Goal: Task Accomplishment & Management: Use online tool/utility

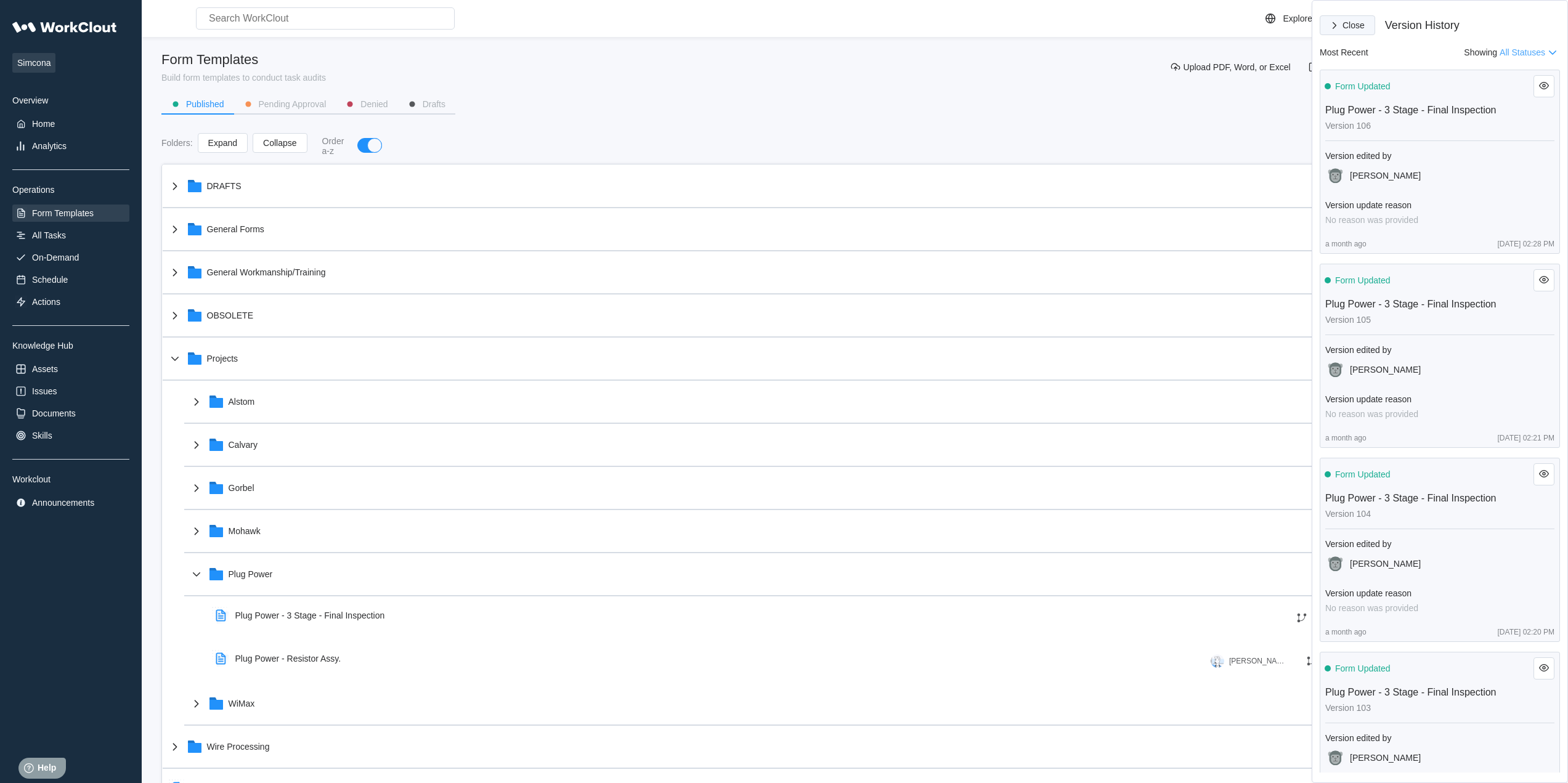
click at [1349, 23] on span "Close" at bounding box center [1354, 25] width 22 height 9
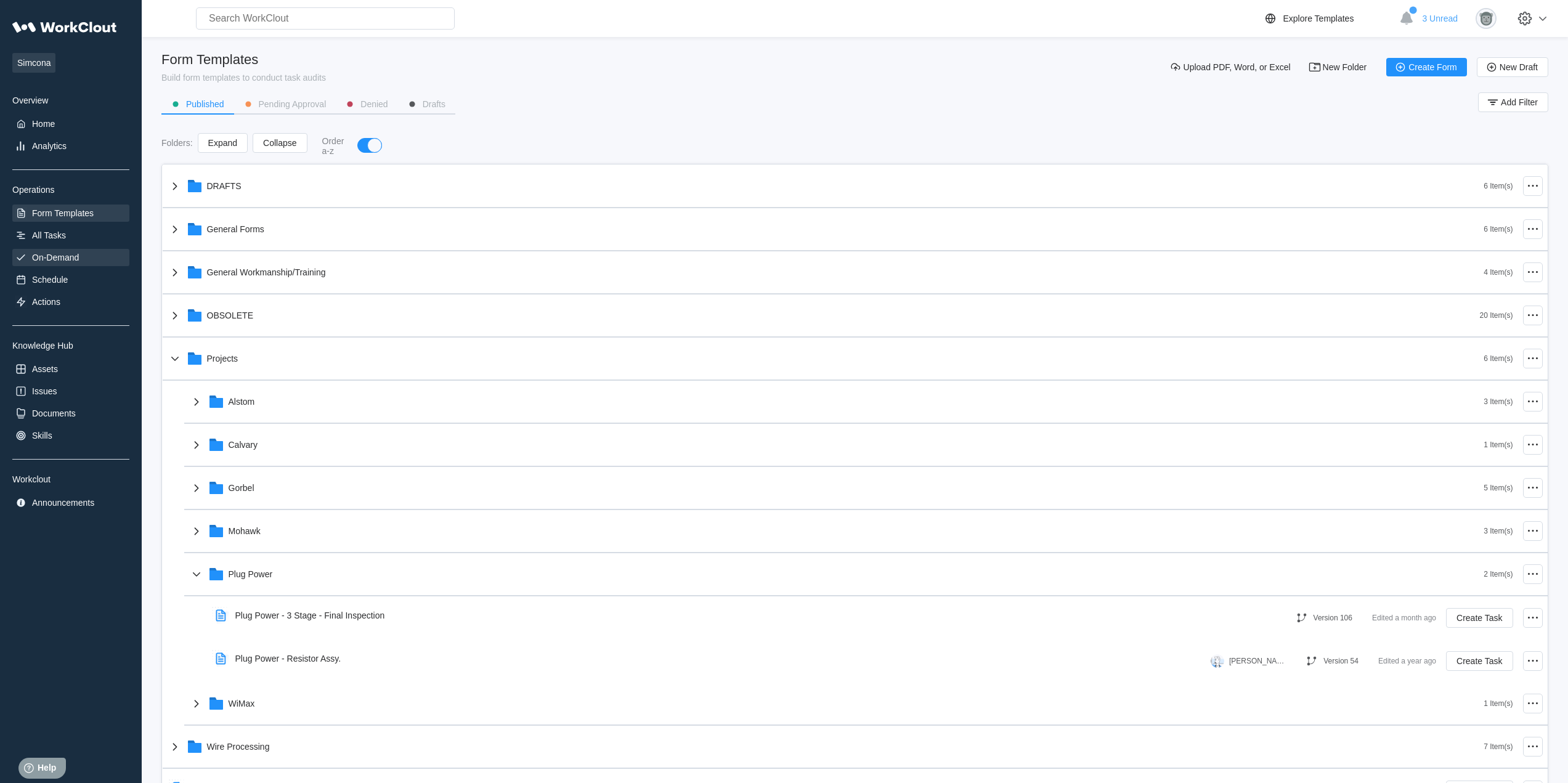
click at [58, 259] on div "On-Demand" at bounding box center [55, 257] width 47 height 10
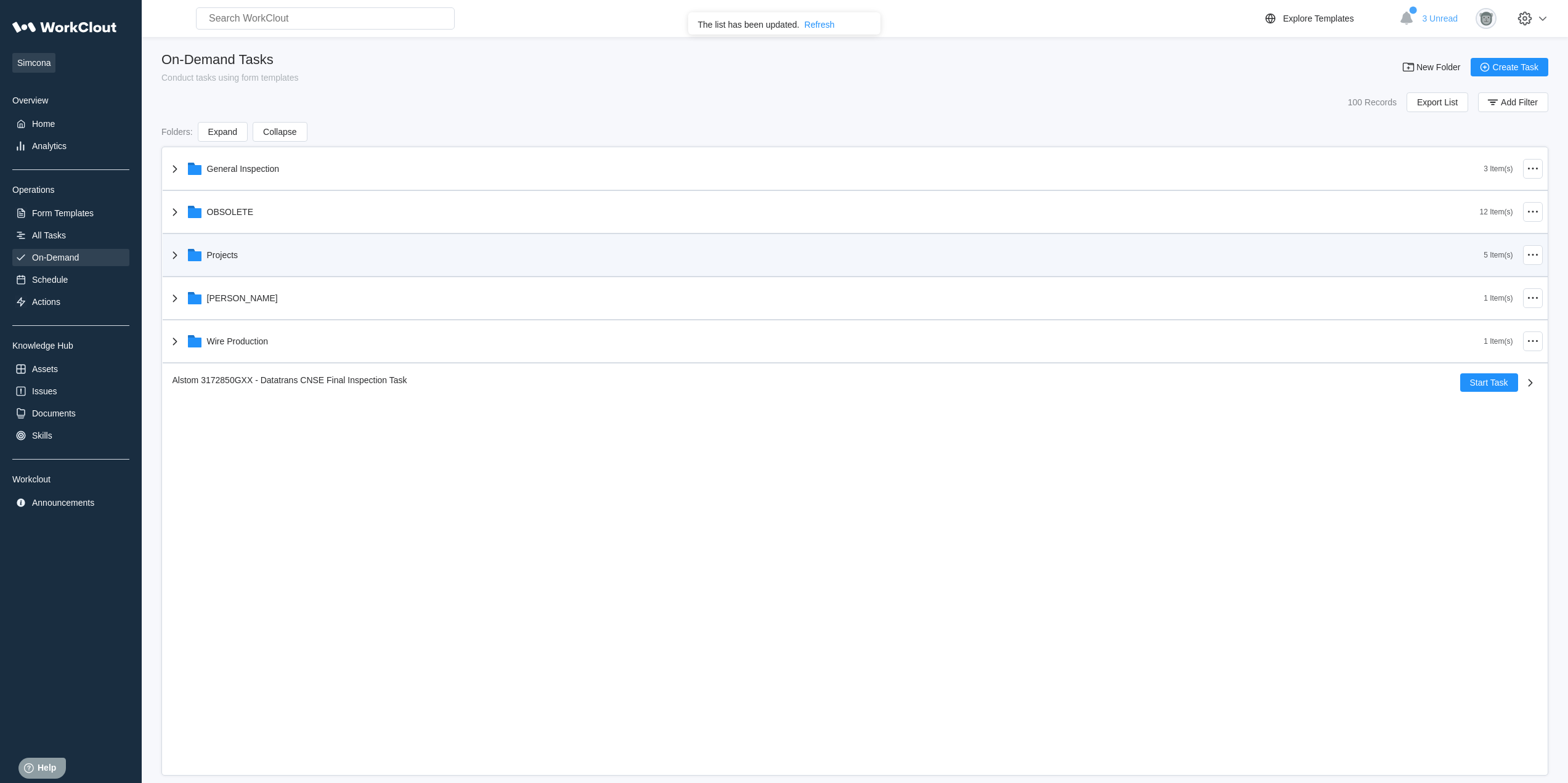
click at [280, 256] on div "Projects" at bounding box center [826, 255] width 1316 height 32
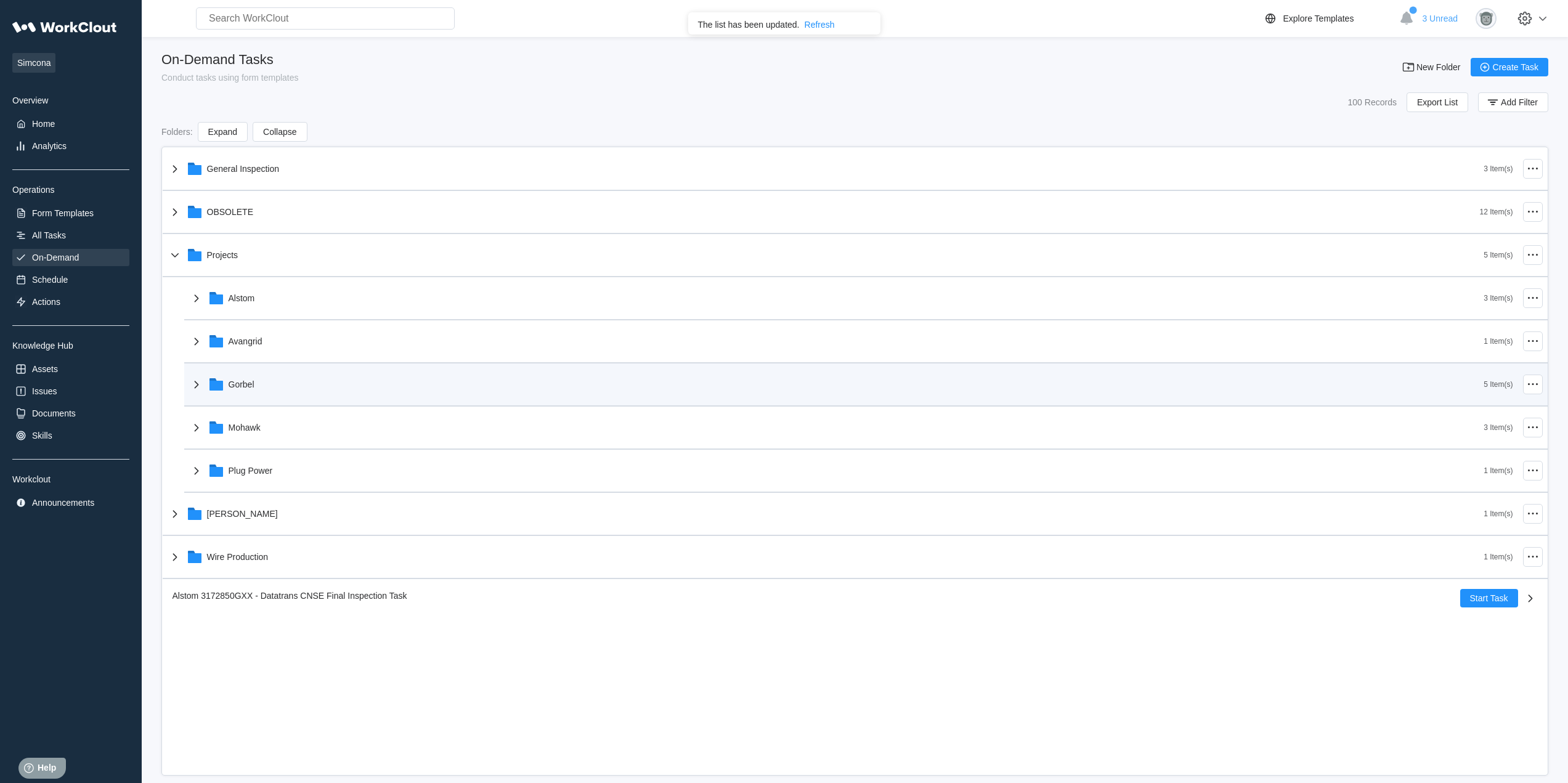
click at [306, 394] on div "Gorbel" at bounding box center [836, 385] width 1295 height 32
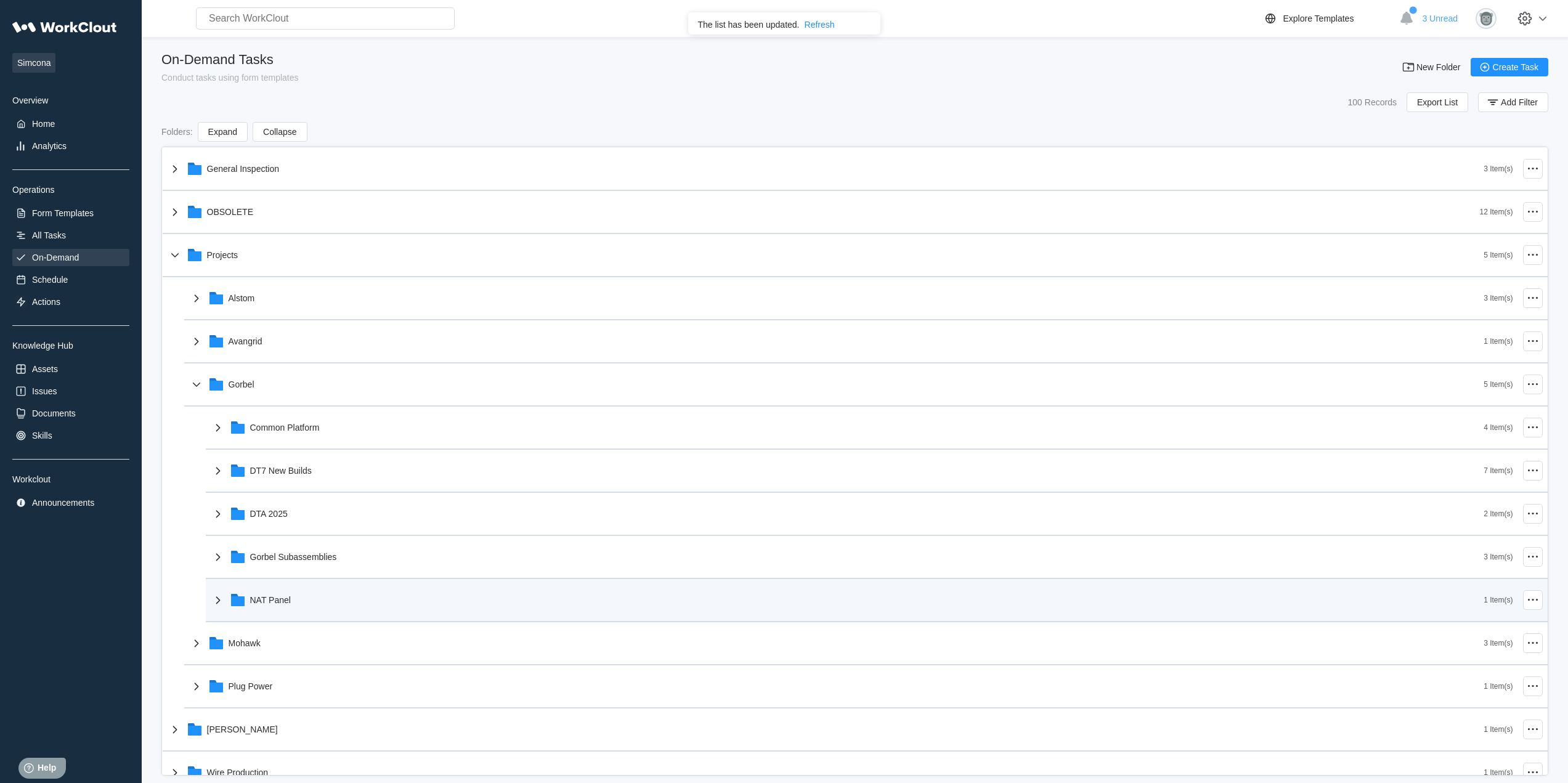
click at [313, 610] on div "NAT Panel" at bounding box center [847, 600] width 1273 height 32
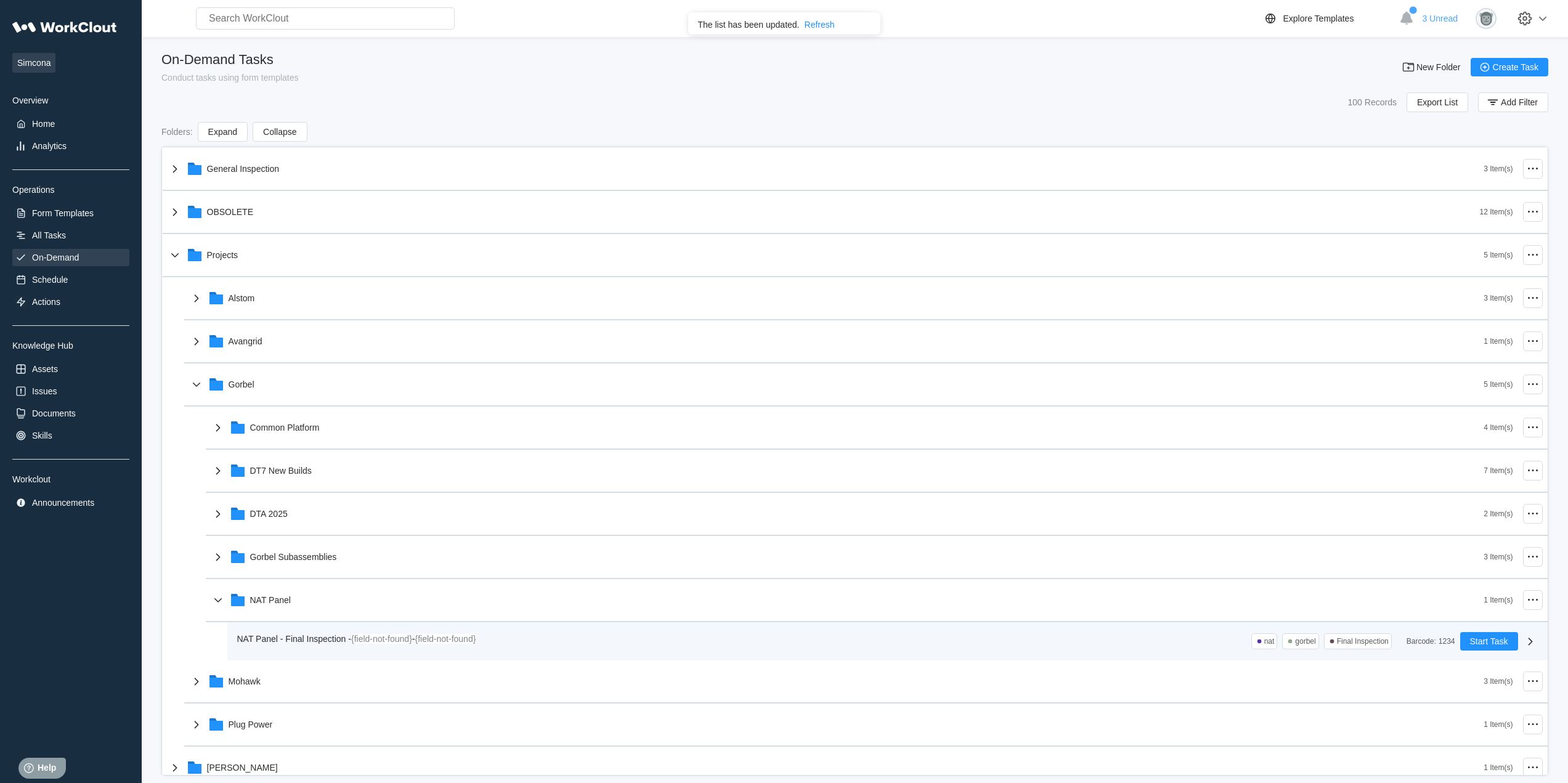
click at [342, 628] on div "NAT Panel - Final Inspection - {field-not-found} - {field-not-found} nat gorbel…" at bounding box center [887, 641] width 1320 height 38
click at [388, 637] on mark "{field-not-found}" at bounding box center [382, 639] width 61 height 10
click at [448, 645] on div "NAT Panel - Final Inspection - {field-not-found} - {field-not-found}" at bounding box center [359, 639] width 244 height 14
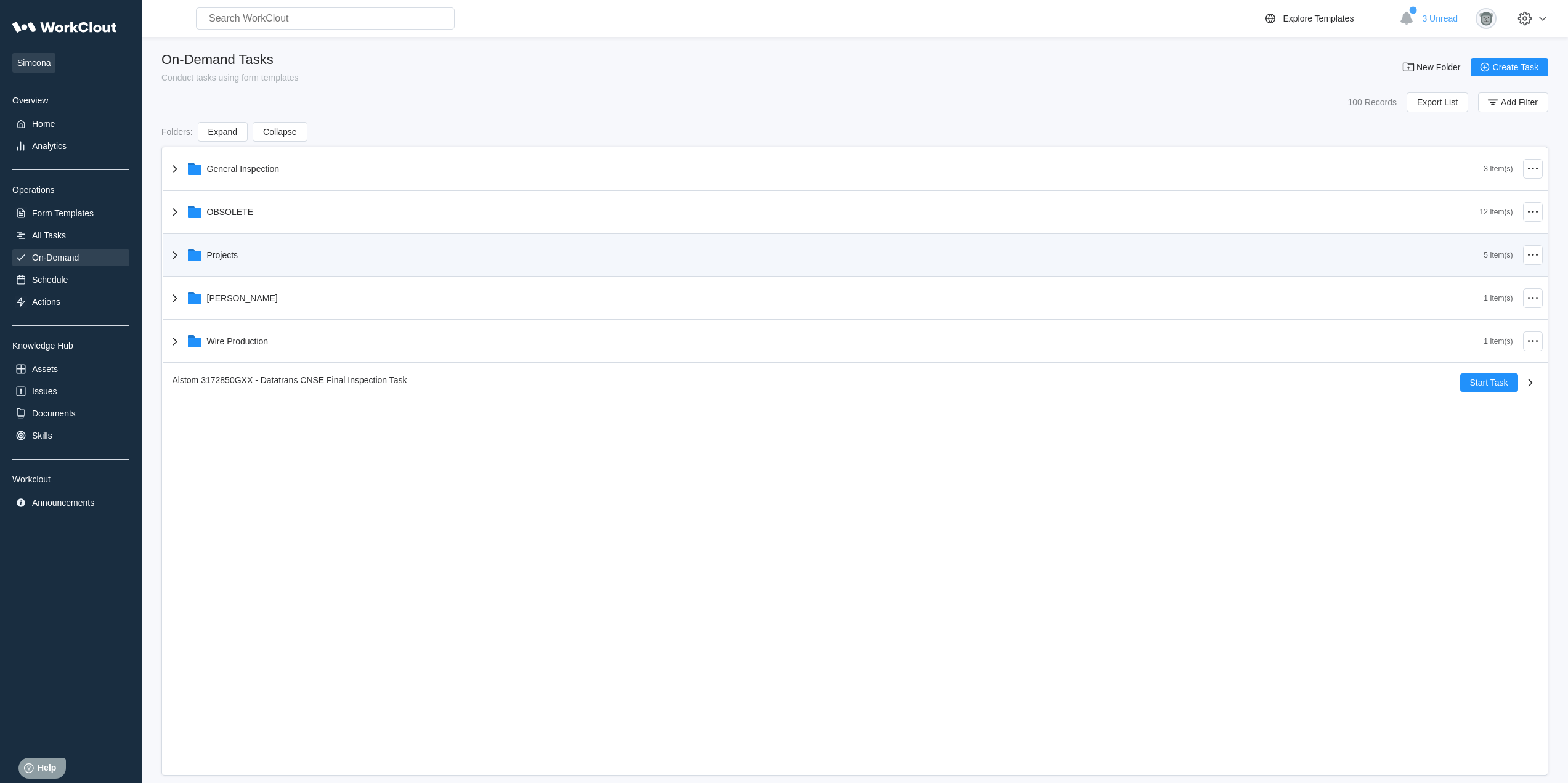
click at [244, 247] on div "Projects" at bounding box center [826, 255] width 1316 height 32
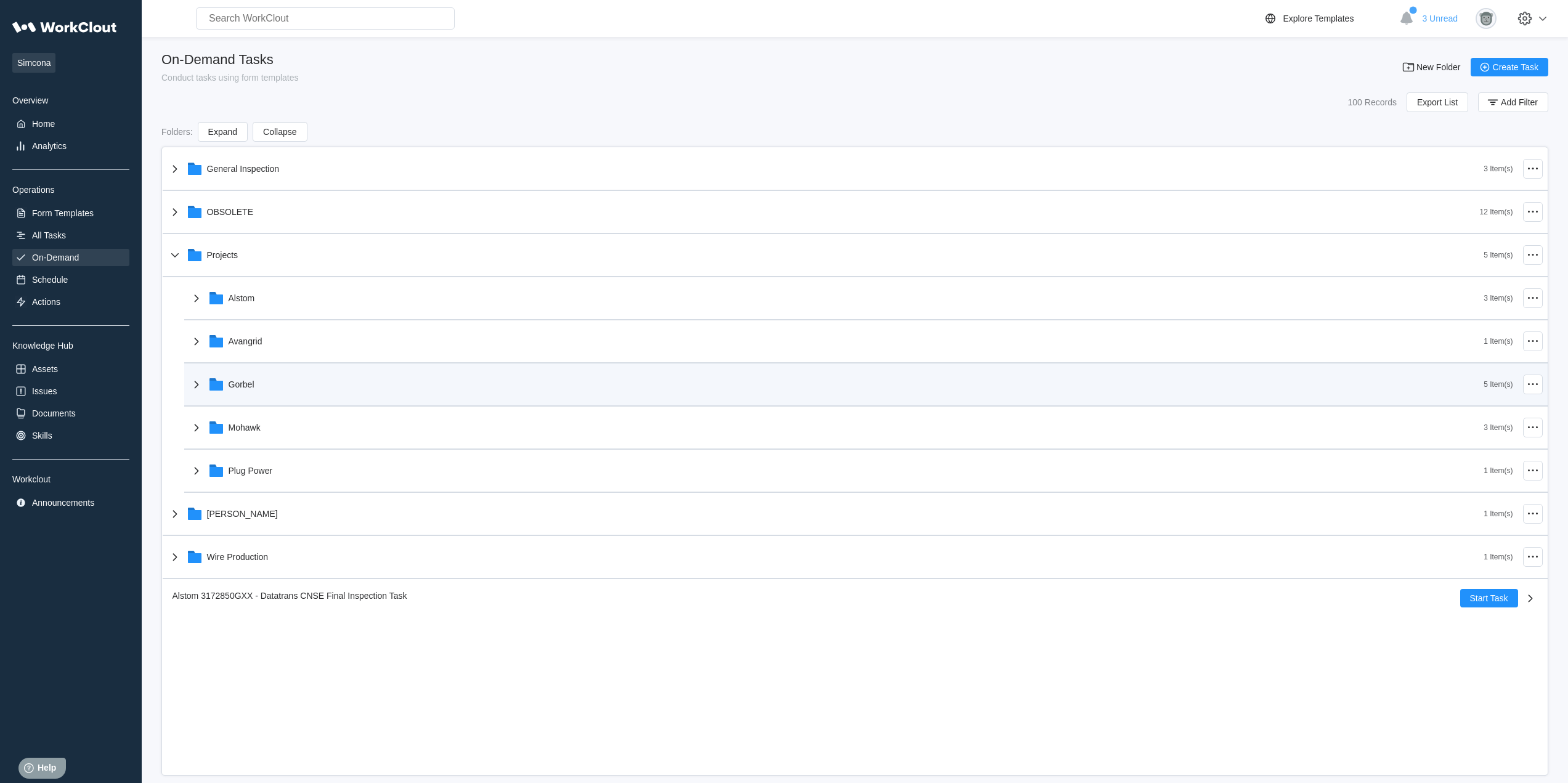
click at [277, 382] on div "Gorbel" at bounding box center [836, 385] width 1295 height 32
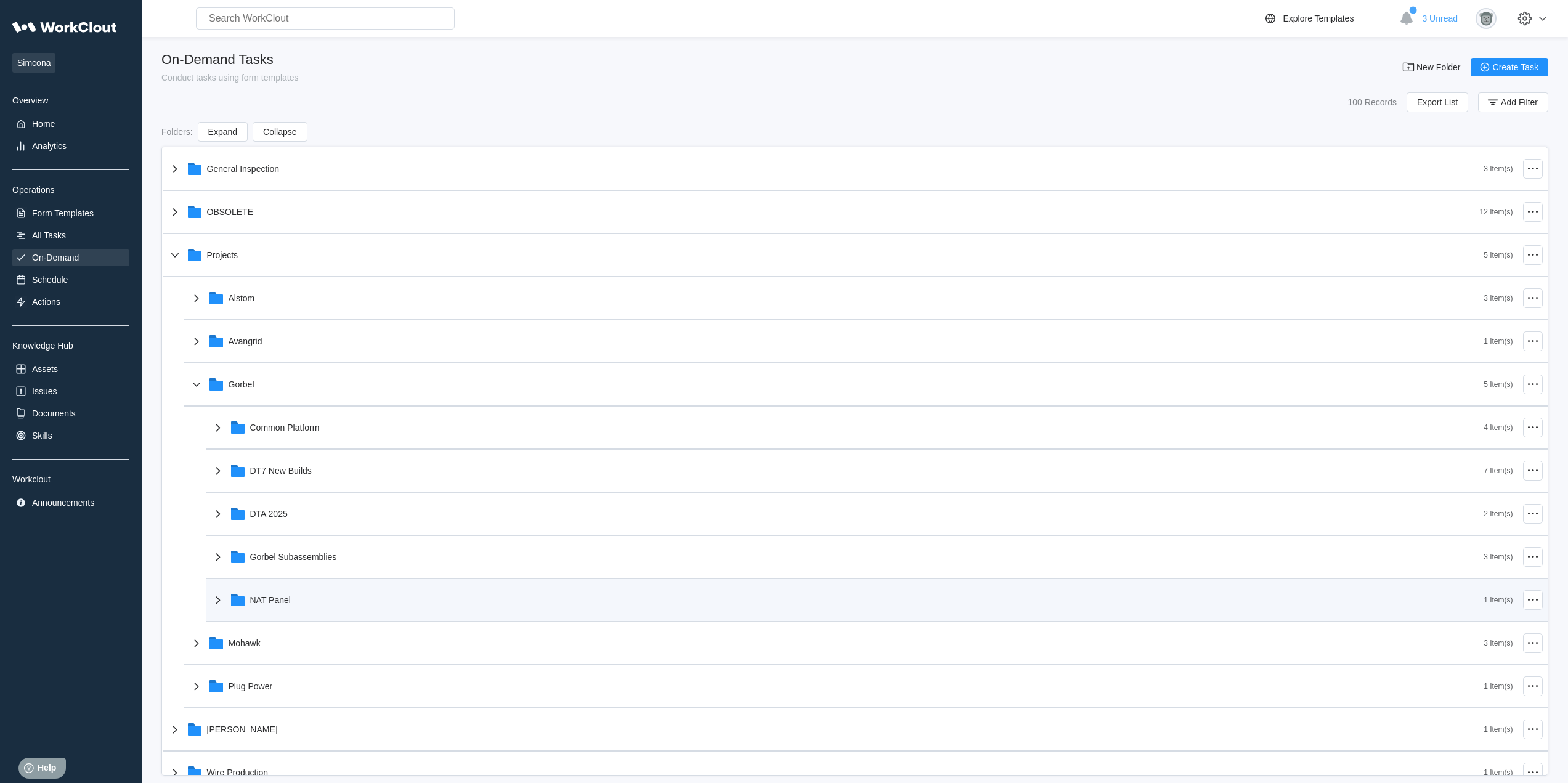
click at [287, 615] on div "NAT Panel" at bounding box center [847, 600] width 1273 height 32
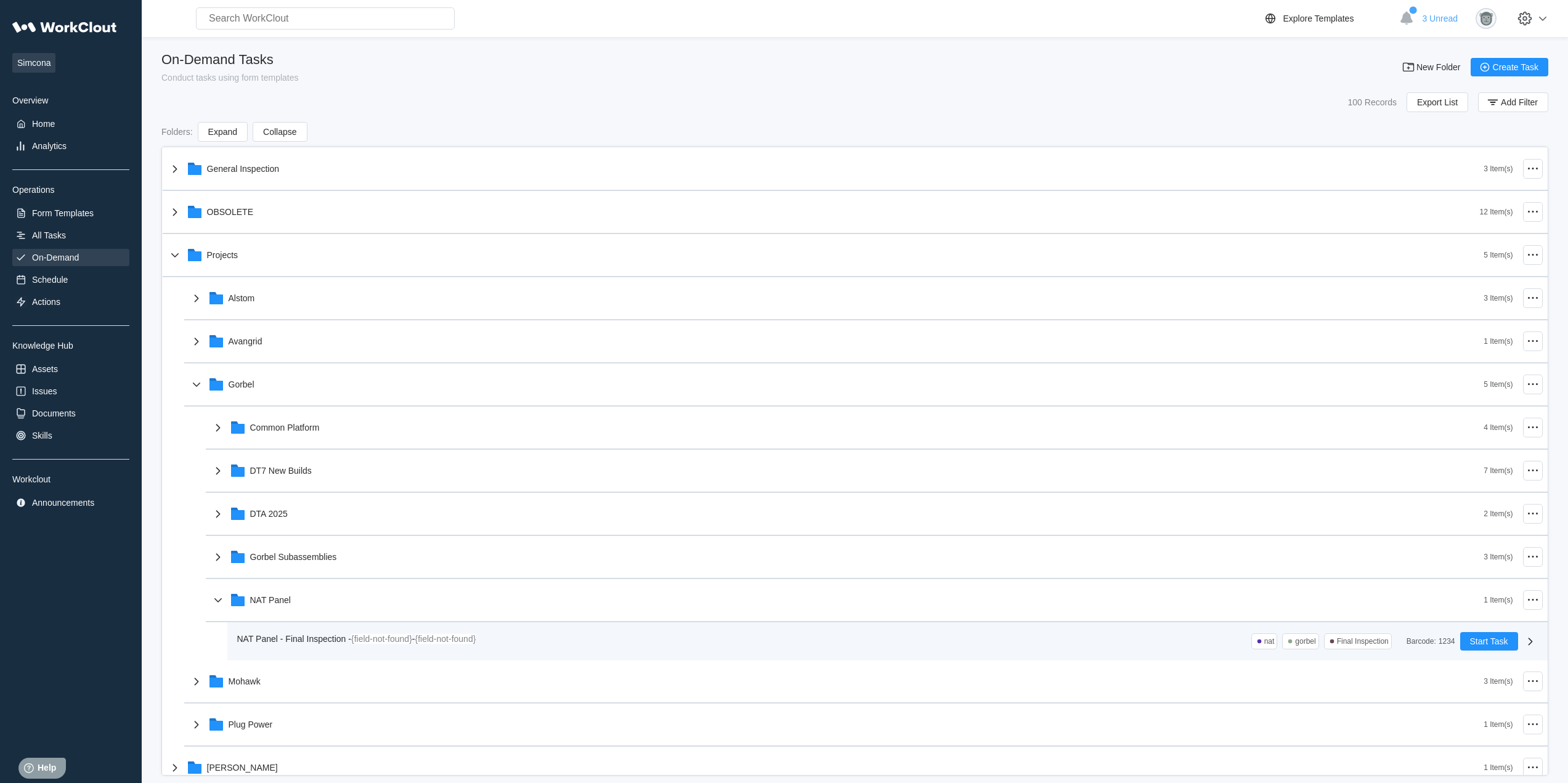
click at [334, 640] on span "NAT Panel - Final Inspection -" at bounding box center [294, 639] width 114 height 10
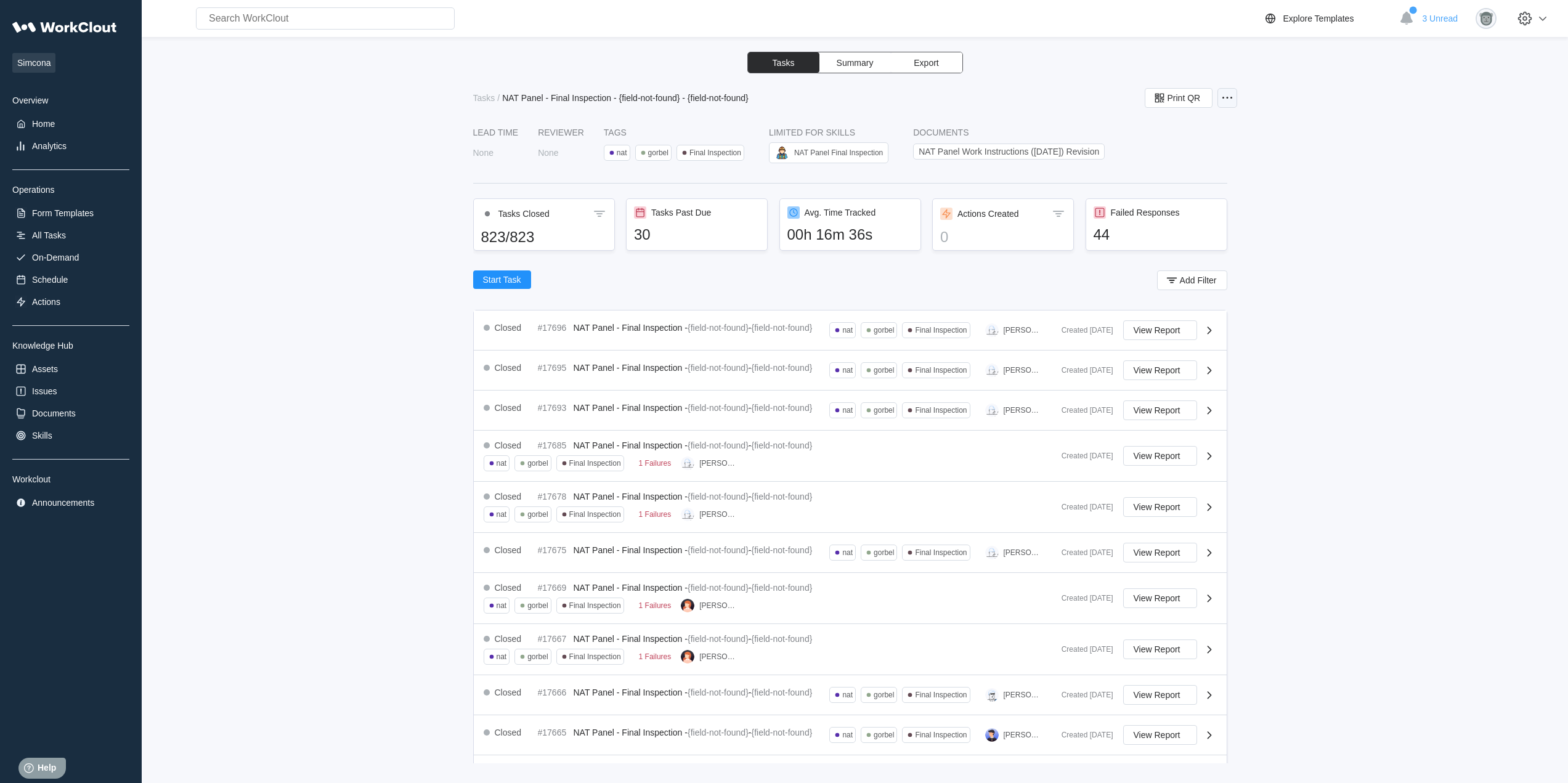
click at [1224, 99] on icon at bounding box center [1227, 98] width 15 height 15
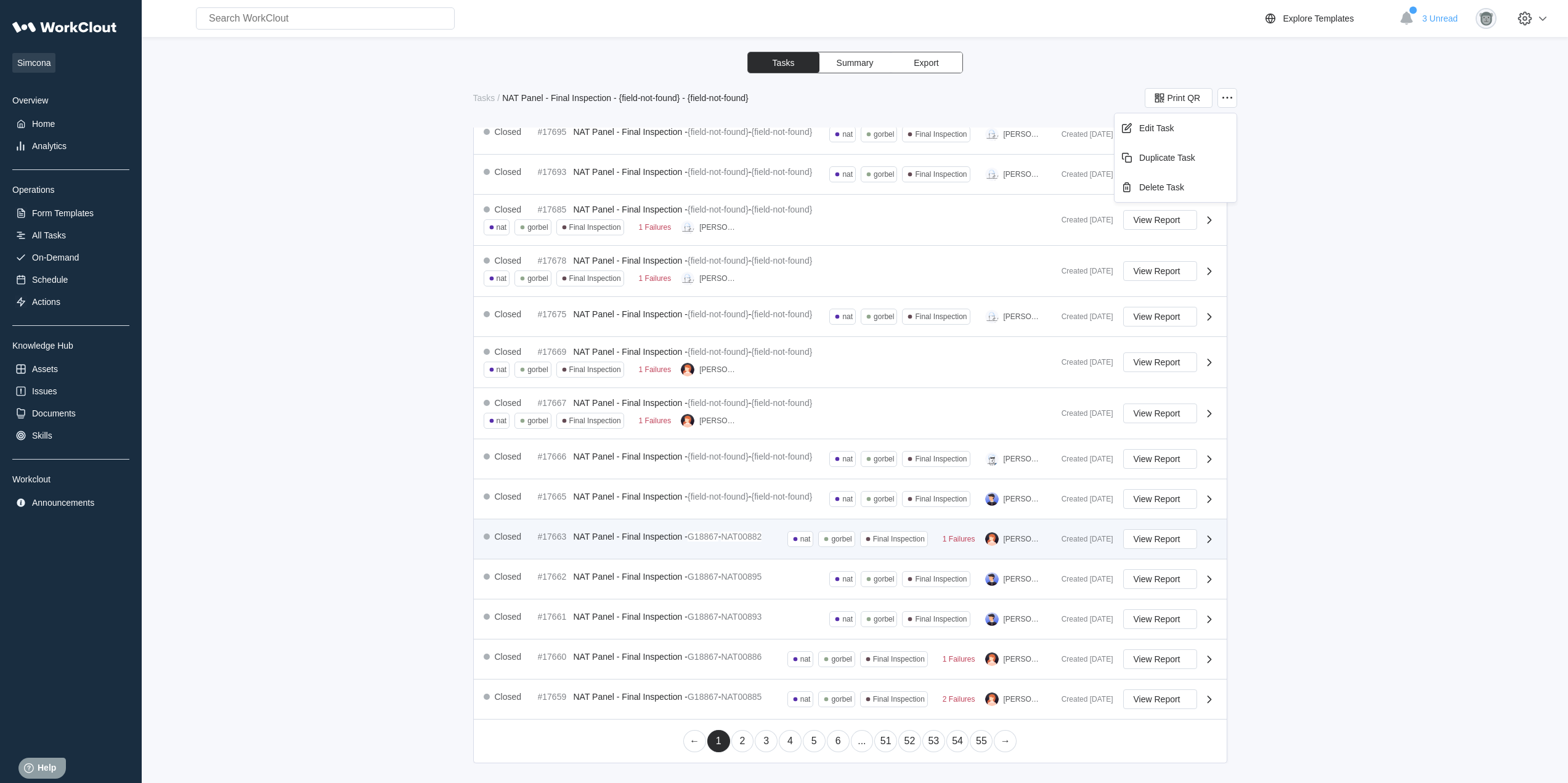
scroll to position [98, 0]
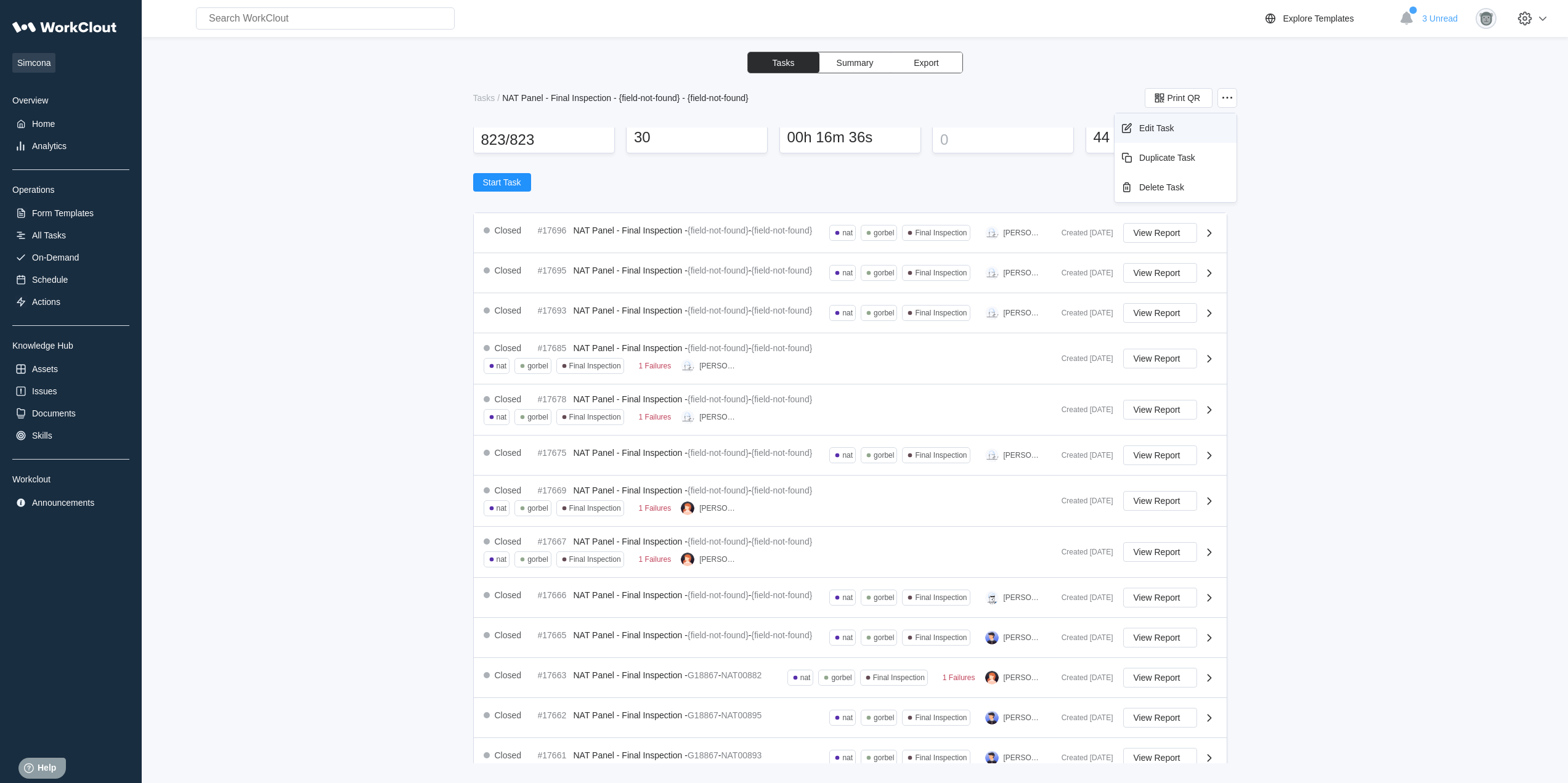
click at [1157, 135] on div "Edit Task" at bounding box center [1175, 128] width 112 height 20
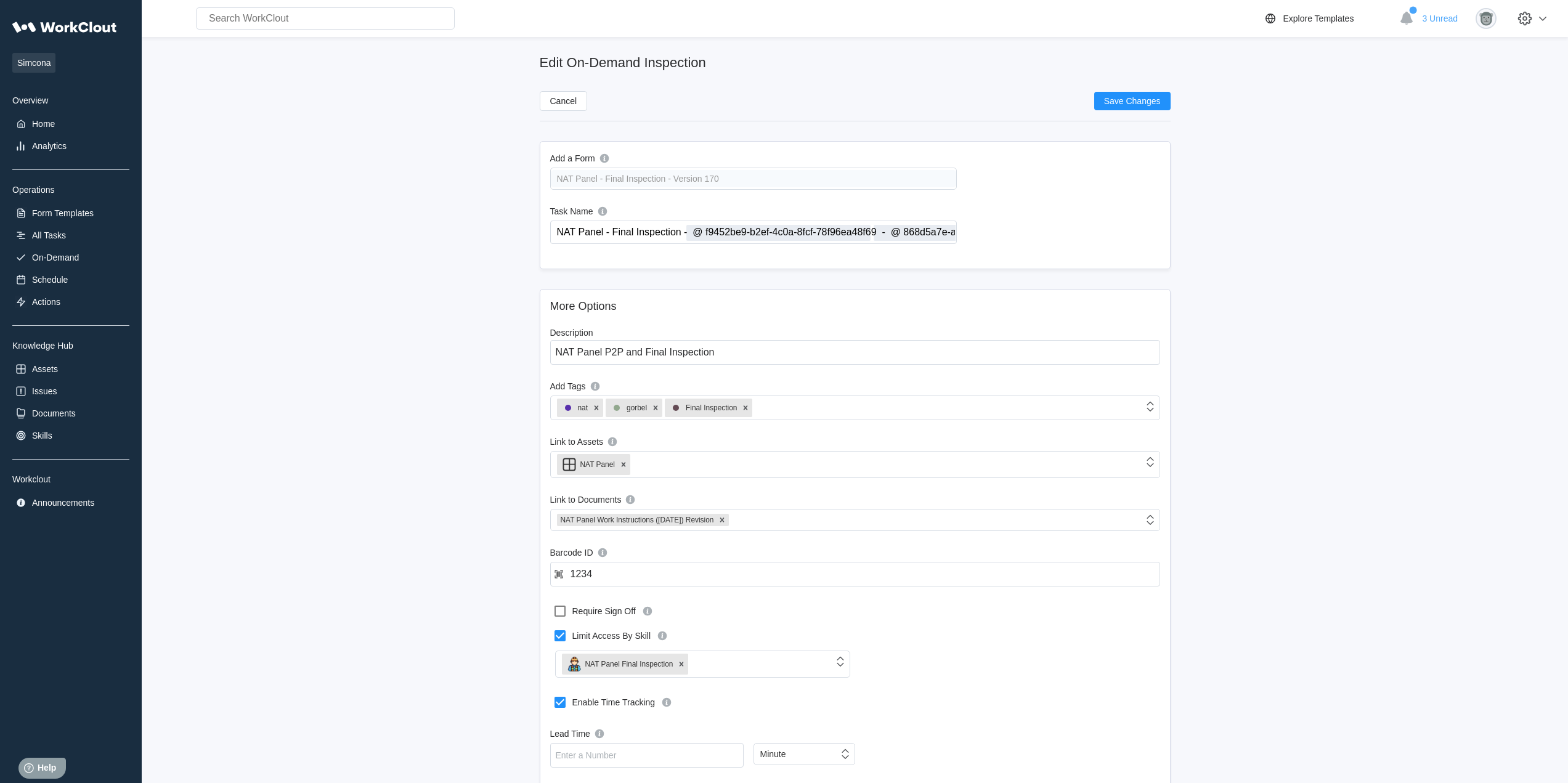
click at [934, 235] on input "NAT Panel - Final Inspection - @ f9452be9-b2ef-4c0a-8fcf-78f96ea48f69 - @ 868d5…" at bounding box center [756, 232] width 400 height 22
click at [795, 239] on input "NAT Panel - Final Inspection - @ f9452be9-b2ef-4c0a-8fcf-78f96ea48f69 -" at bounding box center [756, 232] width 400 height 22
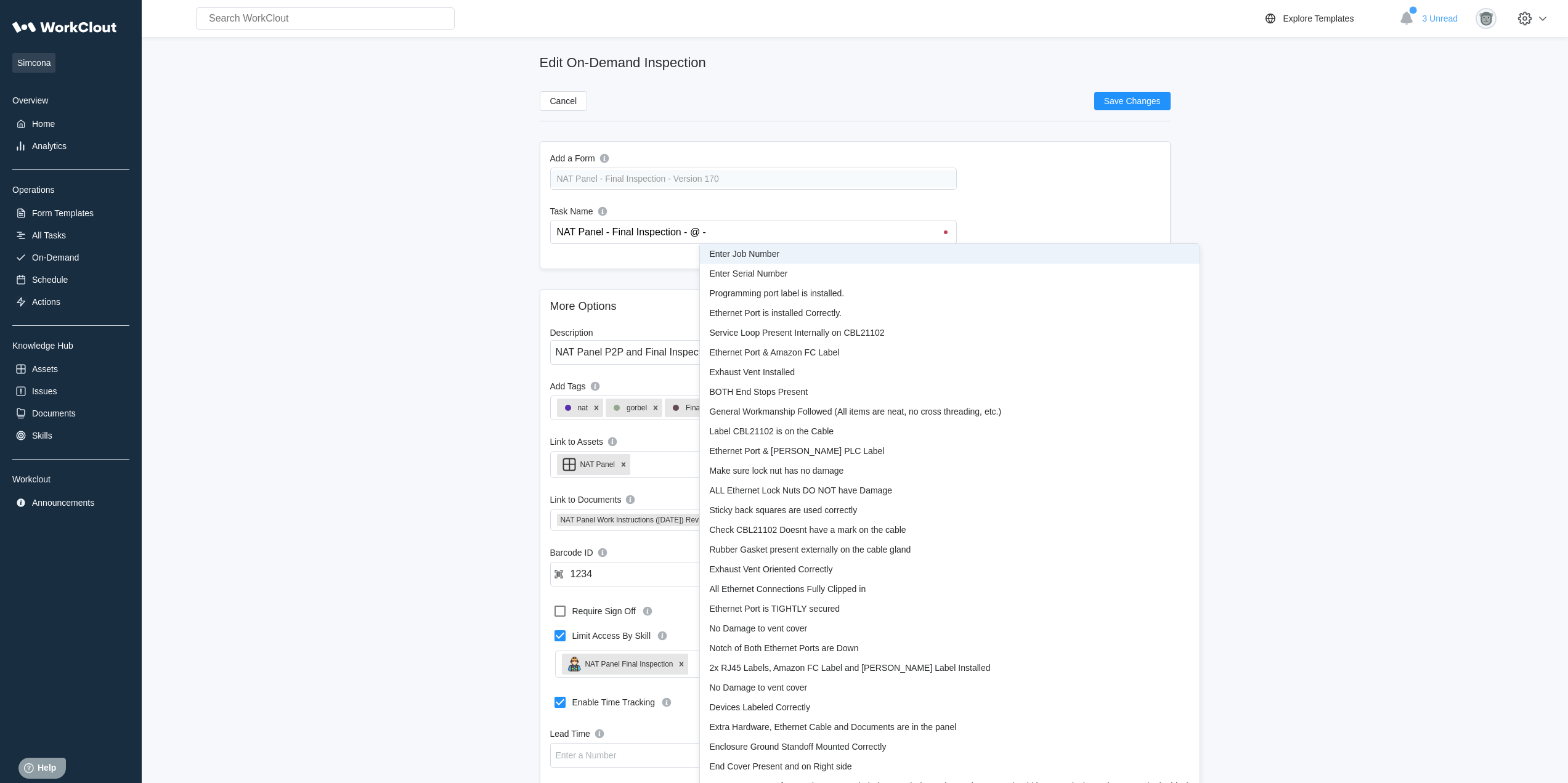
click at [751, 255] on span "Enter Job Number" at bounding box center [745, 254] width 70 height 10
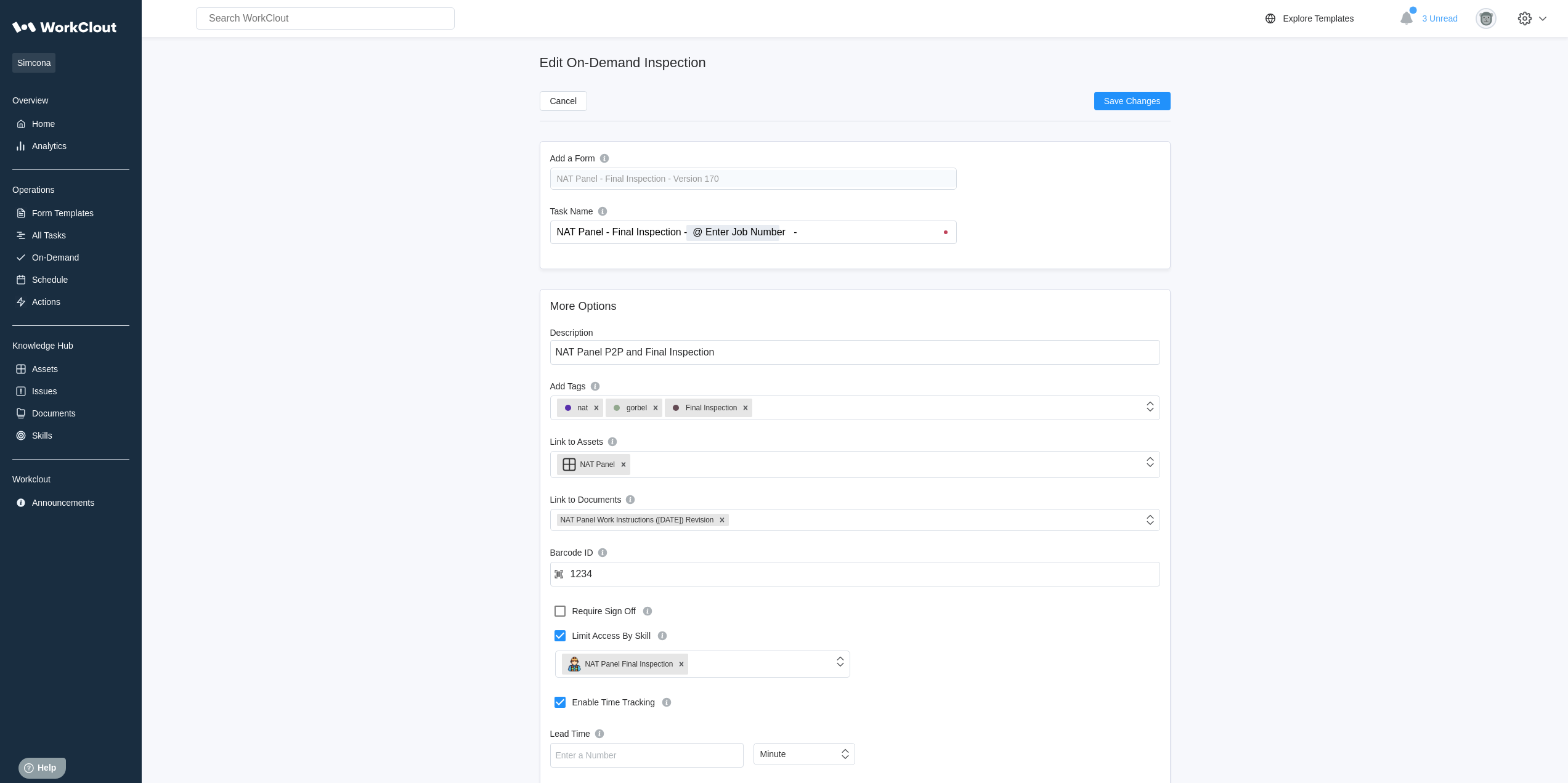
click at [826, 236] on input "NAT Panel - Final Inspection - @ Enter Job Number -" at bounding box center [756, 232] width 400 height 22
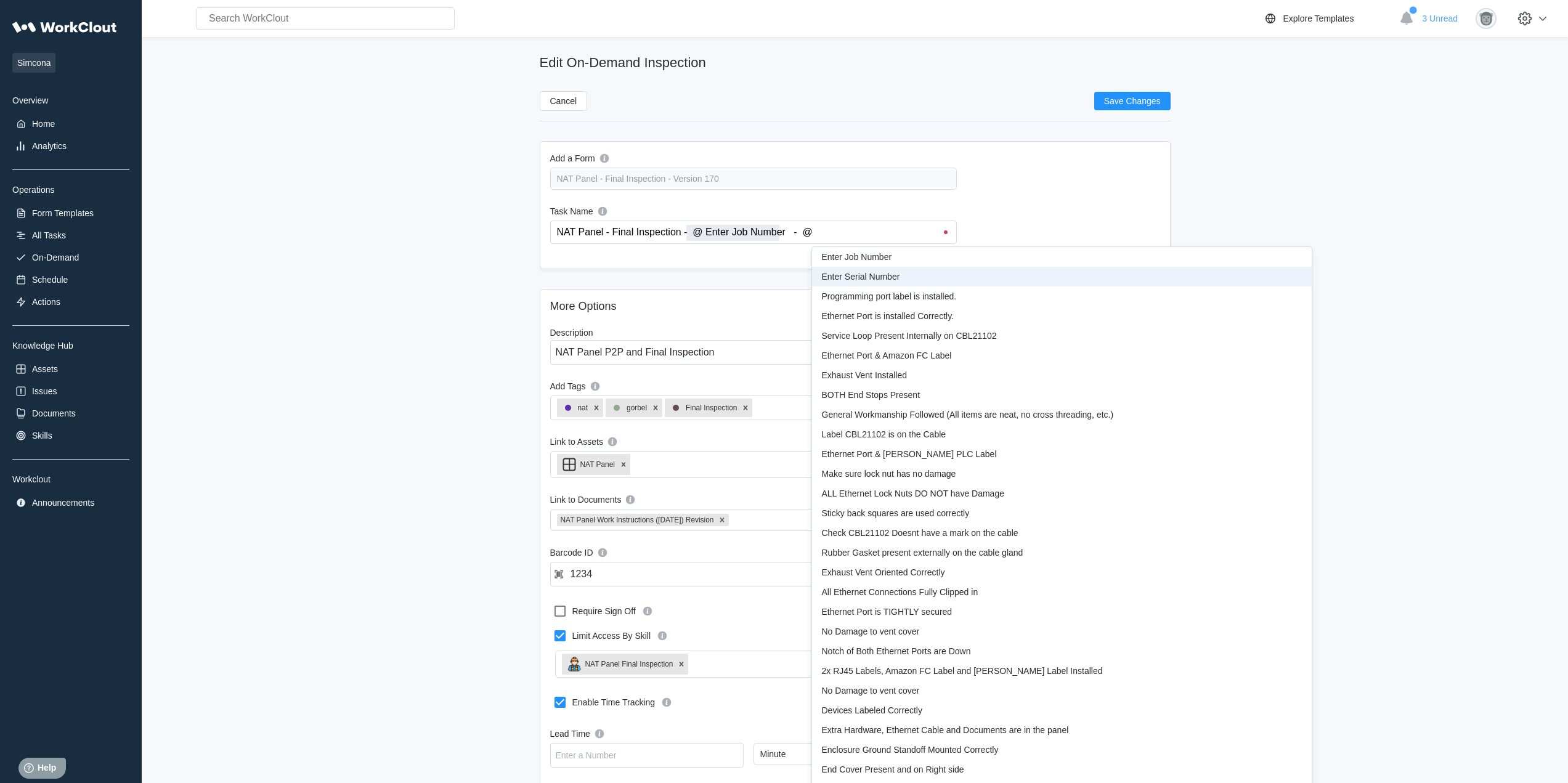
click at [864, 272] on span "Enter Serial Number" at bounding box center [861, 277] width 78 height 10
type input "NAT Panel - Final Inspection - @ Enter Job Number - @ Enter Serial Number"
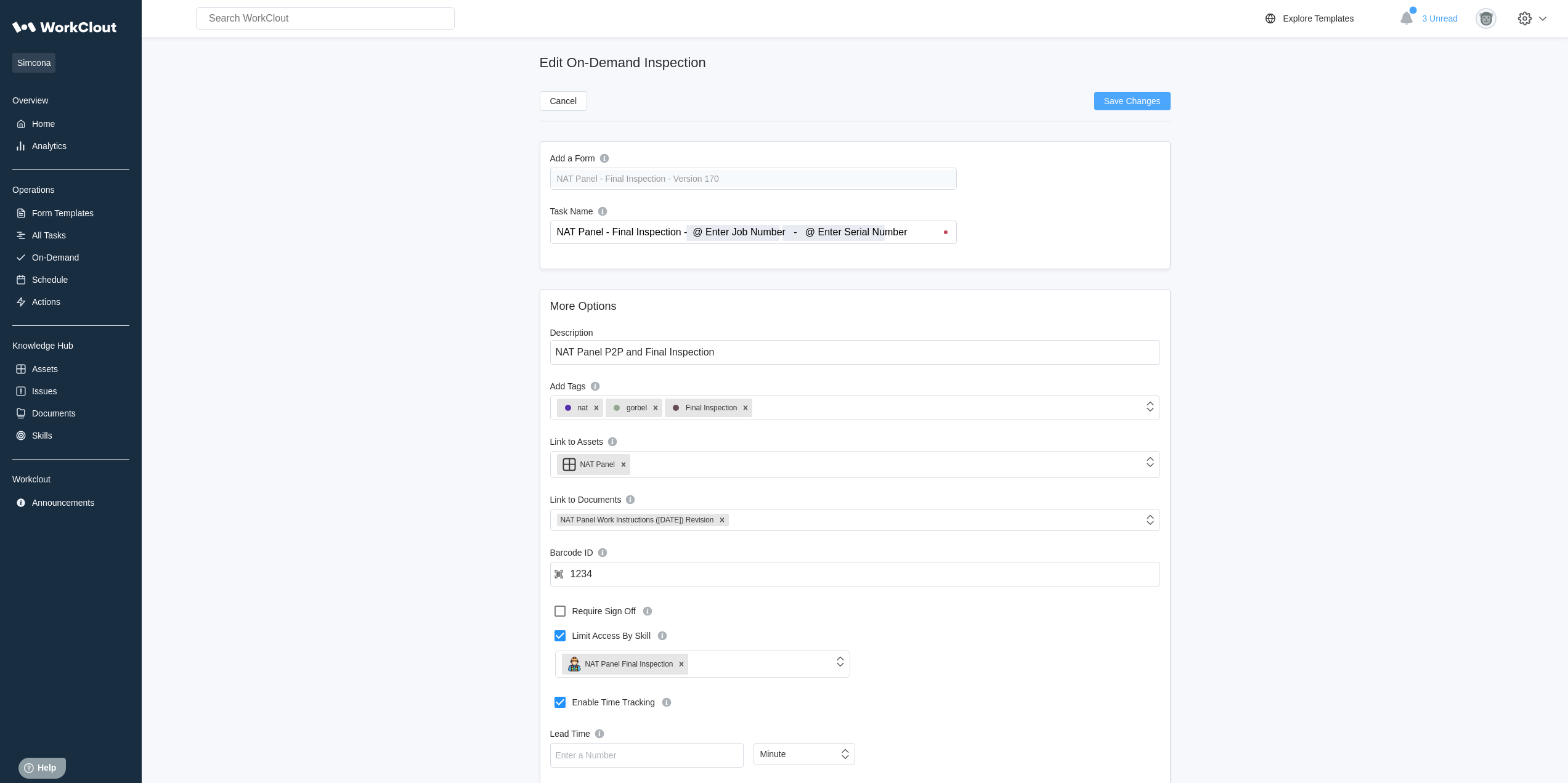
click at [1140, 104] on span "Save Changes" at bounding box center [1132, 101] width 57 height 9
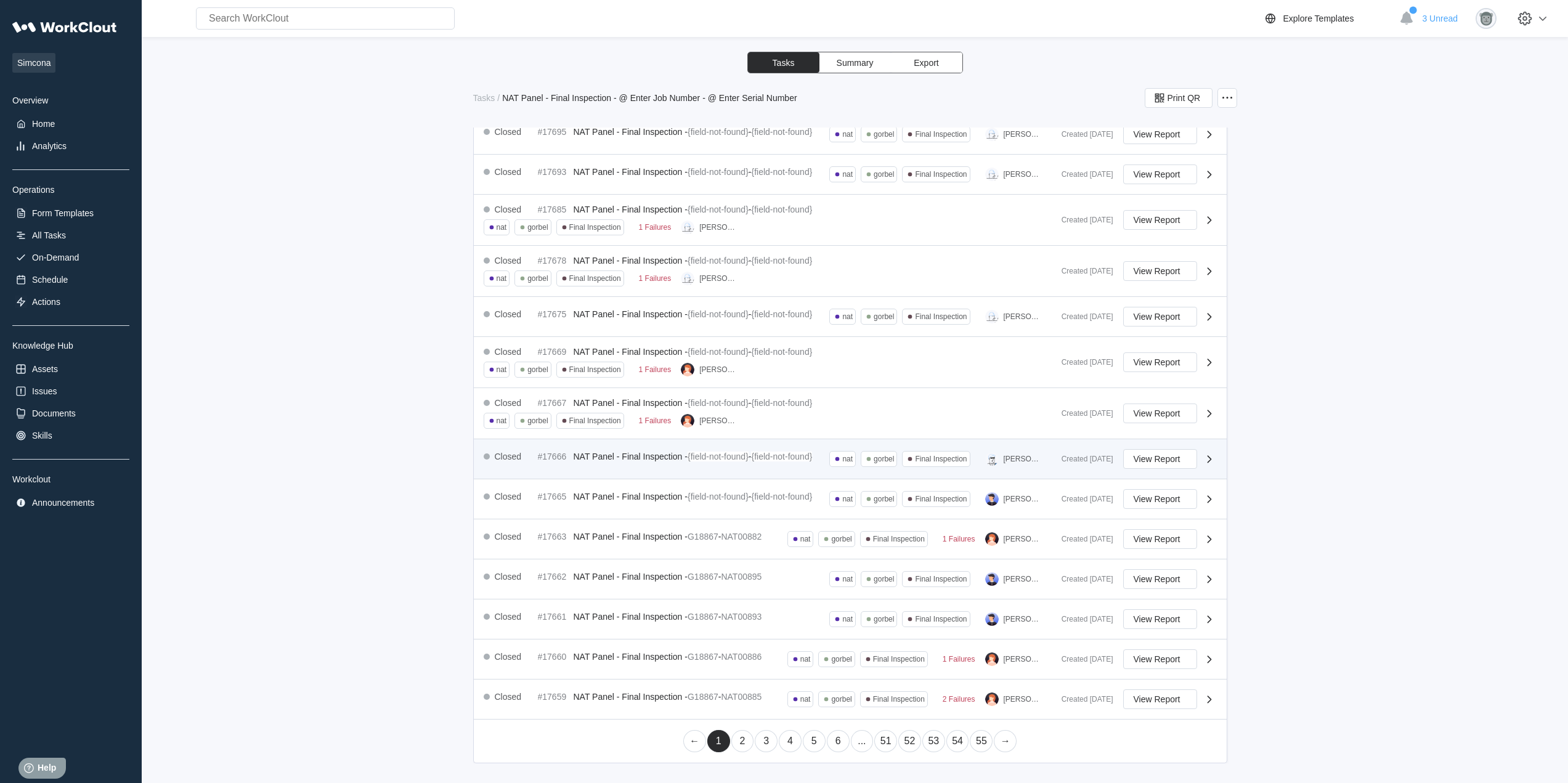
scroll to position [98, 0]
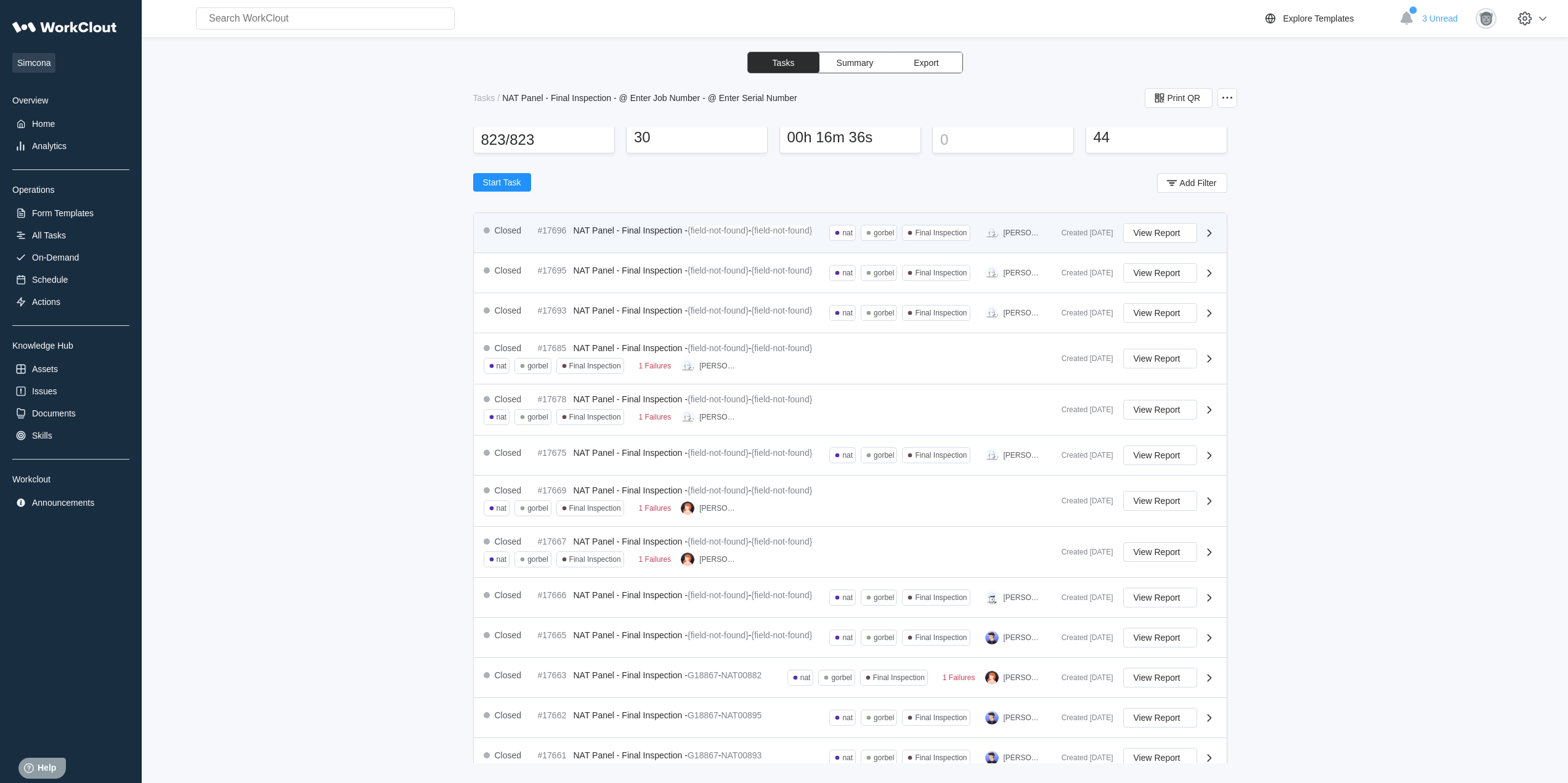
click at [797, 226] on mark "{field-not-found}" at bounding box center [781, 231] width 61 height 10
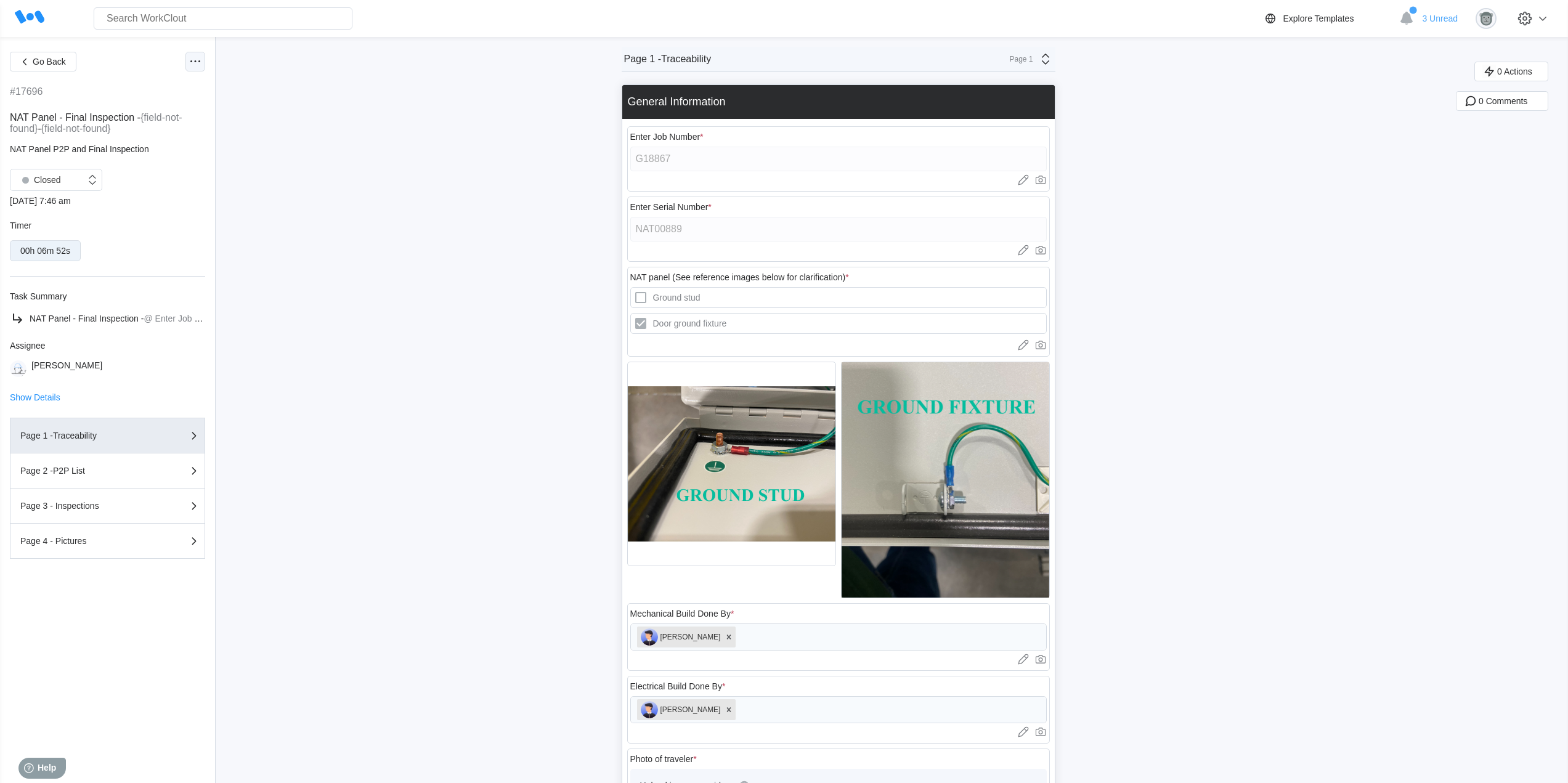
click at [201, 59] on icon at bounding box center [195, 62] width 15 height 15
click at [181, 94] on div "Export PDF" at bounding box center [144, 92] width 112 height 20
click at [185, 56] on div "Go Back" at bounding box center [108, 62] width 195 height 20
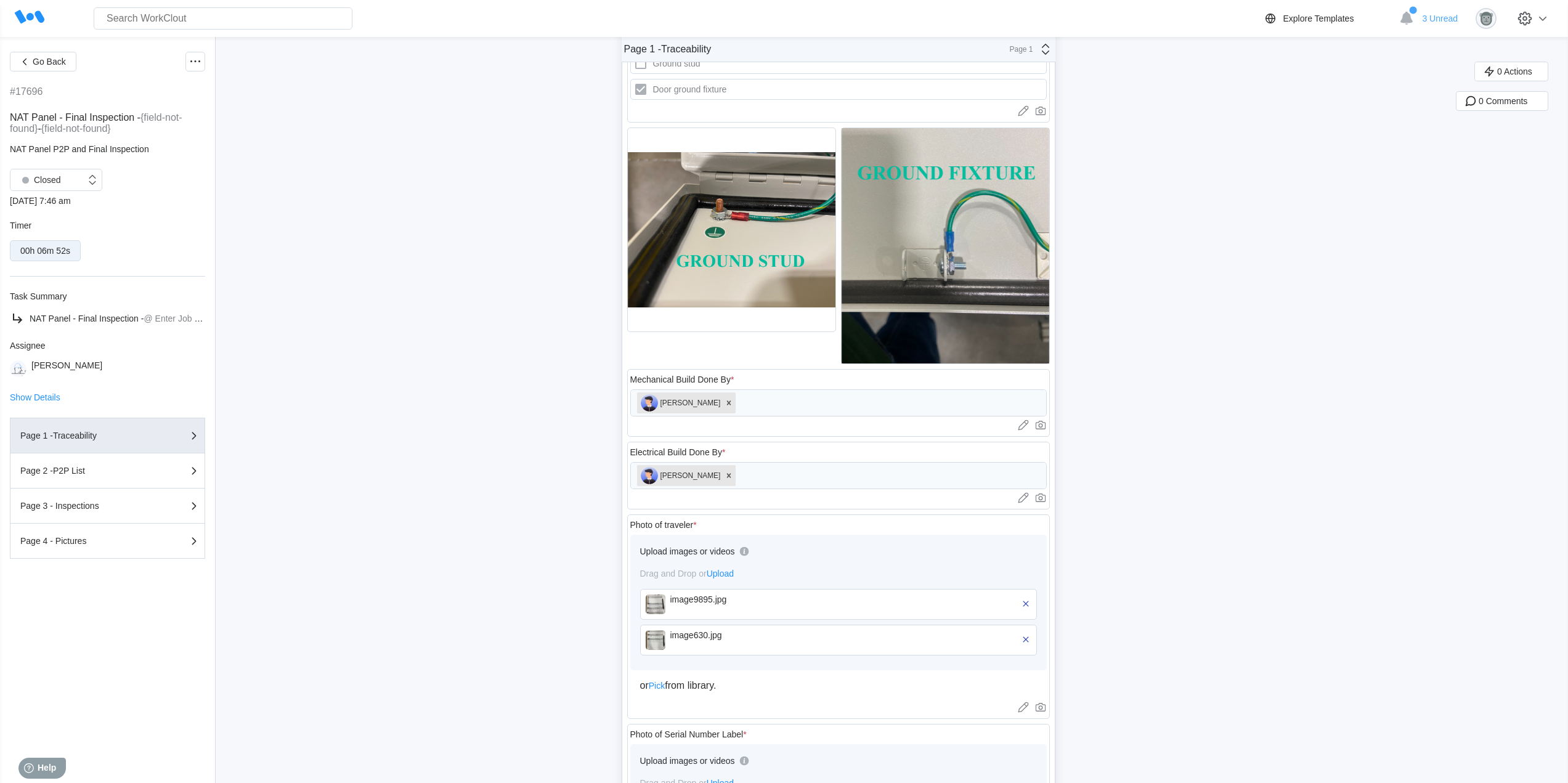
scroll to position [379, 0]
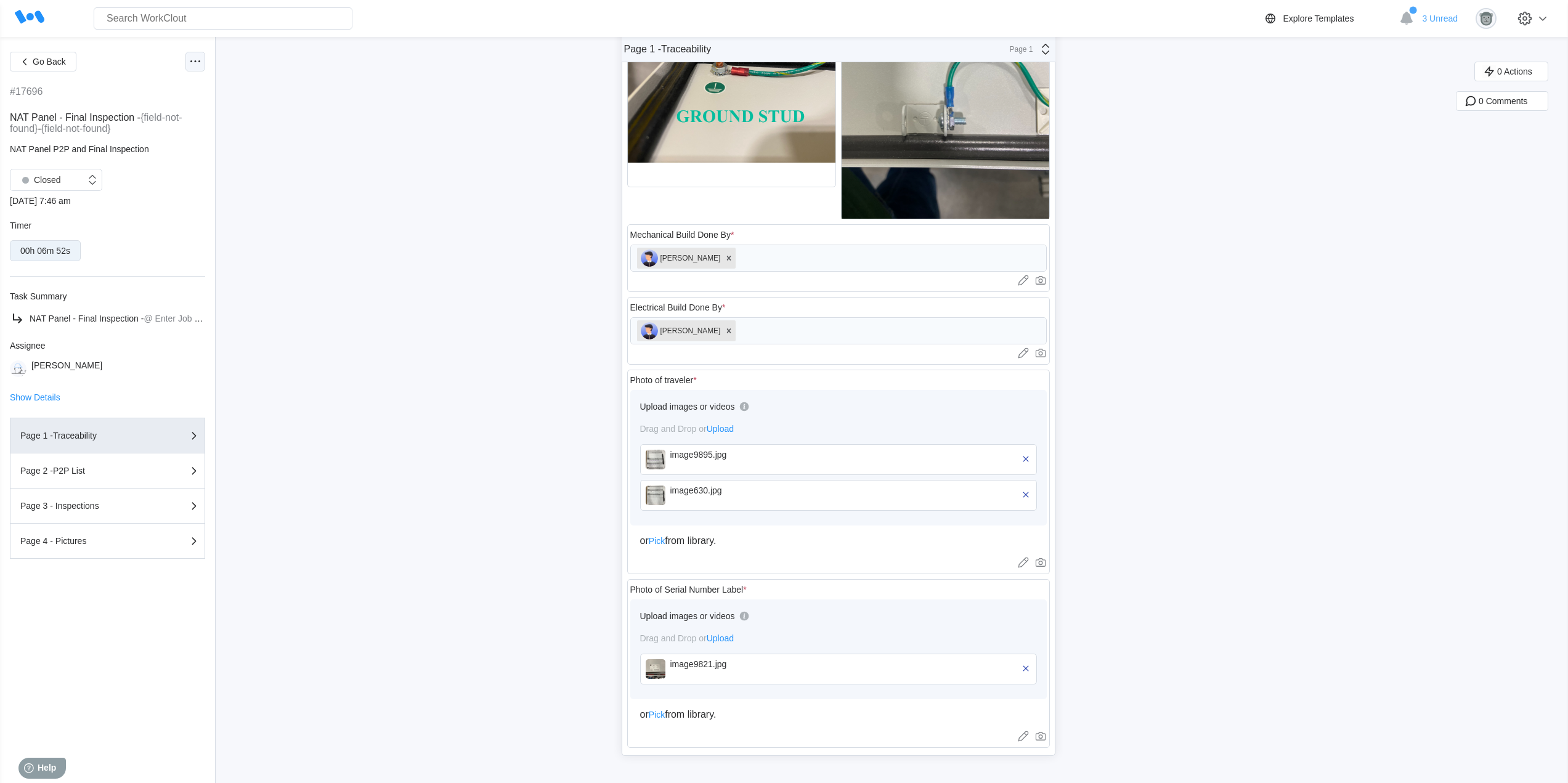
click at [194, 65] on icon at bounding box center [195, 62] width 15 height 15
click at [142, 152] on div "Export XLS" at bounding box center [129, 151] width 44 height 10
click at [191, 61] on circle at bounding box center [191, 61] width 2 height 2
click at [149, 91] on div "Export PDF" at bounding box center [129, 92] width 44 height 10
click at [186, 68] on div at bounding box center [195, 62] width 20 height 20
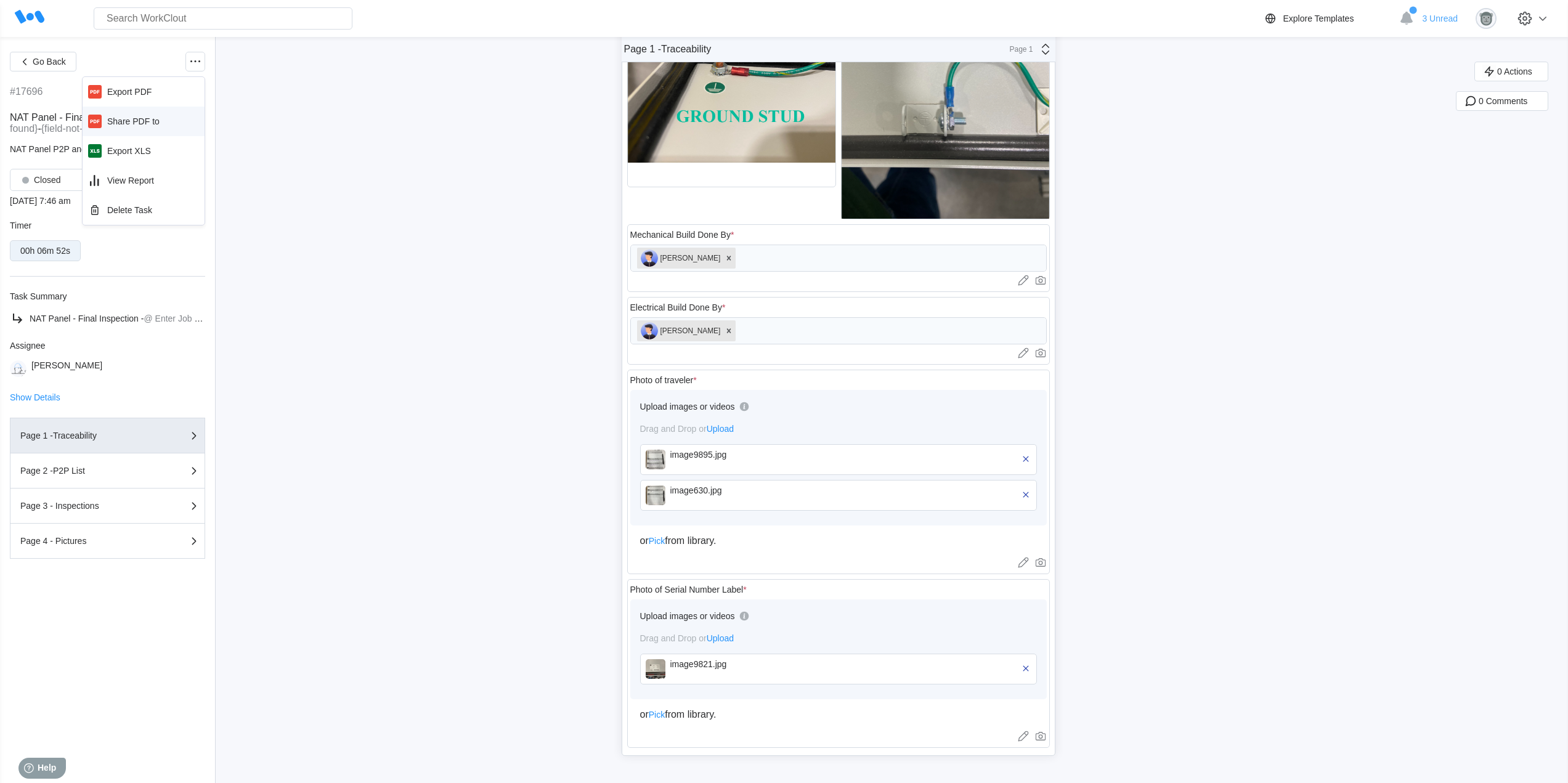
click at [162, 122] on div "Share PDF to" at bounding box center [144, 121] width 112 height 20
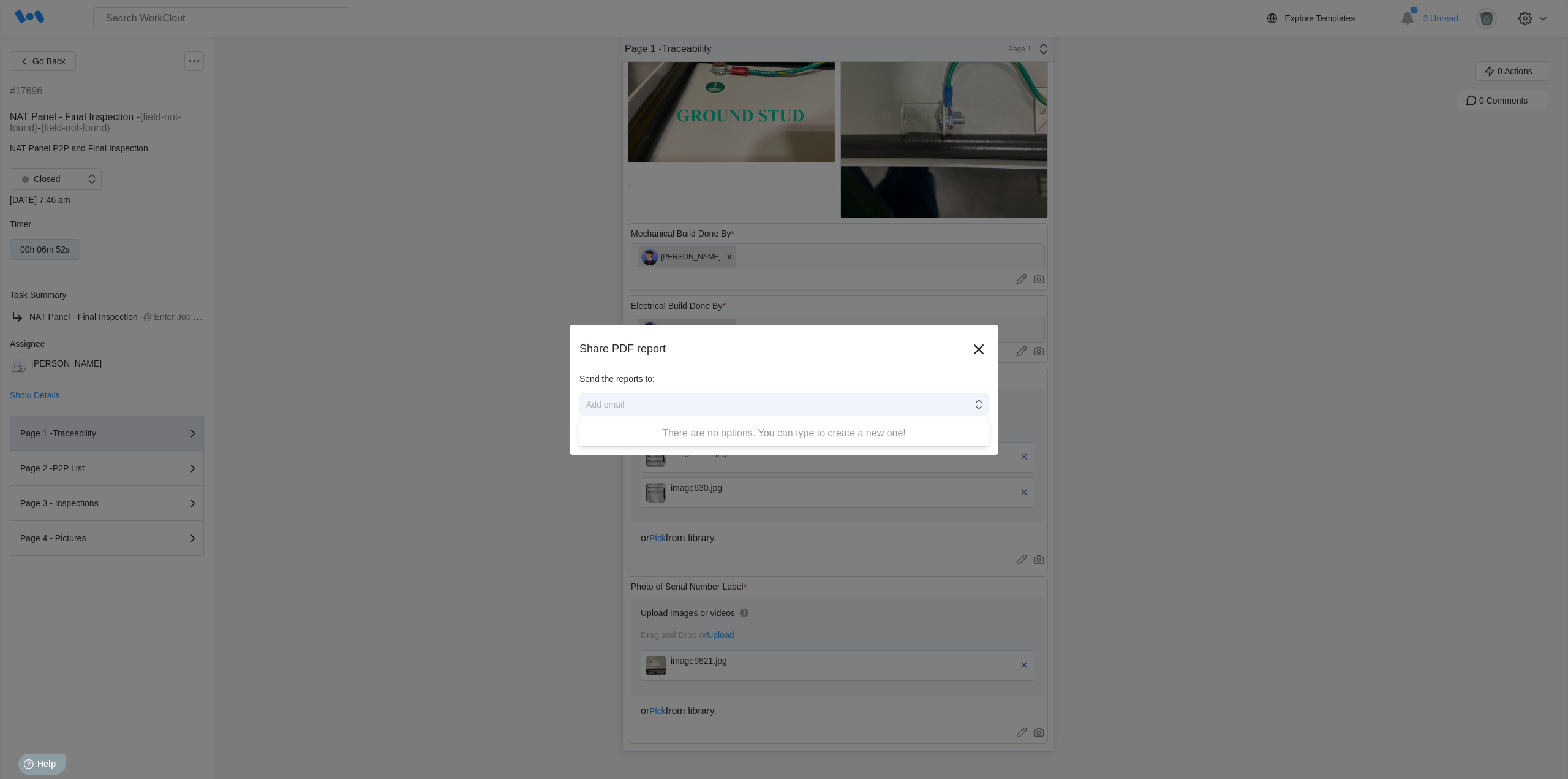
click at [671, 405] on div "Add email" at bounding box center [776, 404] width 392 height 17
type input "tferriter@simcona.com"
click at [968, 432] on span "Share" at bounding box center [967, 435] width 23 height 9
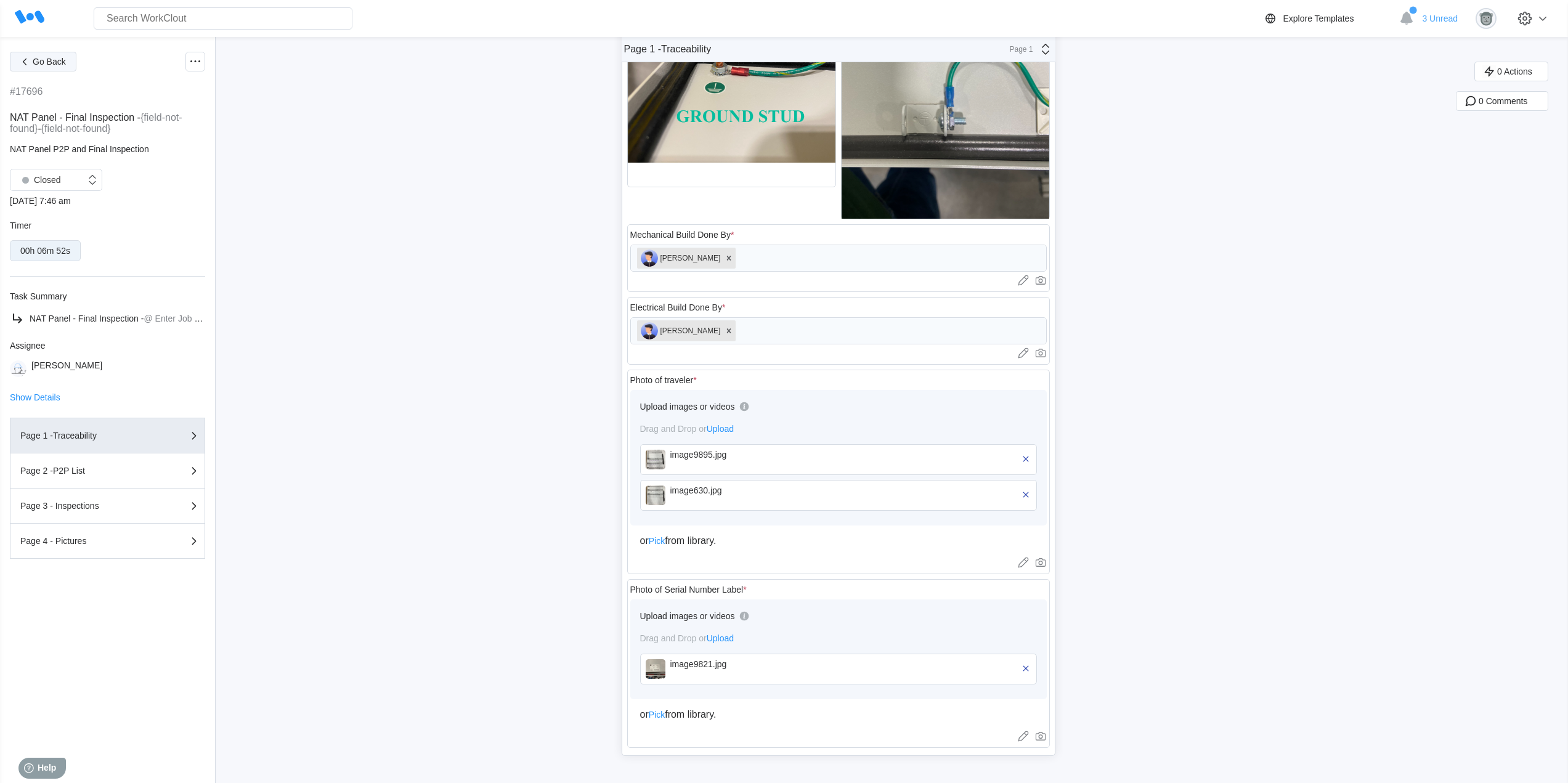
click at [23, 57] on icon "button" at bounding box center [25, 62] width 14 height 14
